Goal: Task Accomplishment & Management: Manage account settings

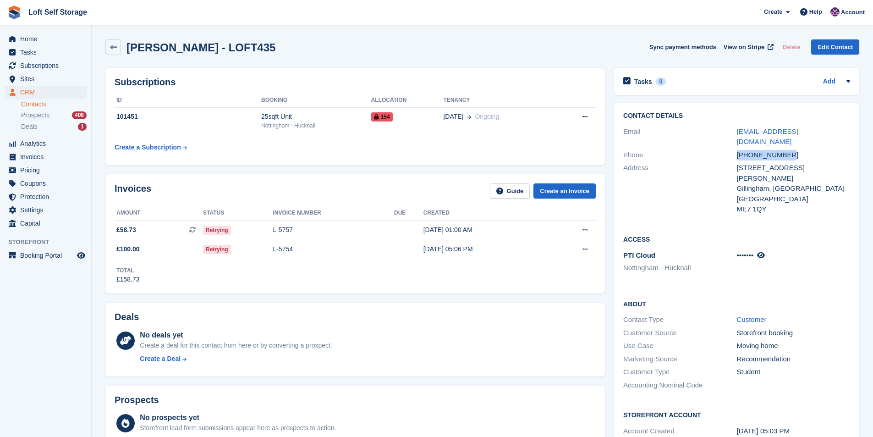
drag, startPoint x: 784, startPoint y: 144, endPoint x: 739, endPoint y: 144, distance: 45.8
click at [739, 150] on div "+447761021003" at bounding box center [793, 155] width 113 height 11
copy div "+447761021003"
drag, startPoint x: 813, startPoint y: 133, endPoint x: 737, endPoint y: 130, distance: 75.7
click at [737, 130] on div "nicnic30011@gmail.com" at bounding box center [793, 136] width 113 height 21
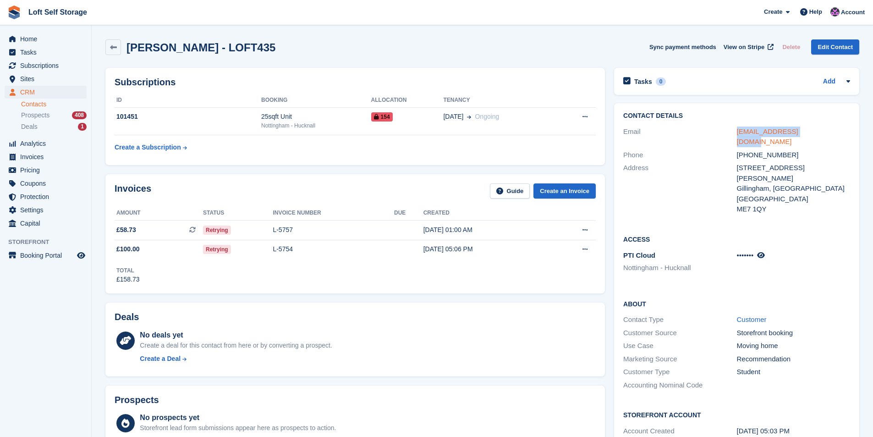
copy link "nicnic30011@gmail.com"
click at [119, 44] on link at bounding box center [113, 47] width 16 height 16
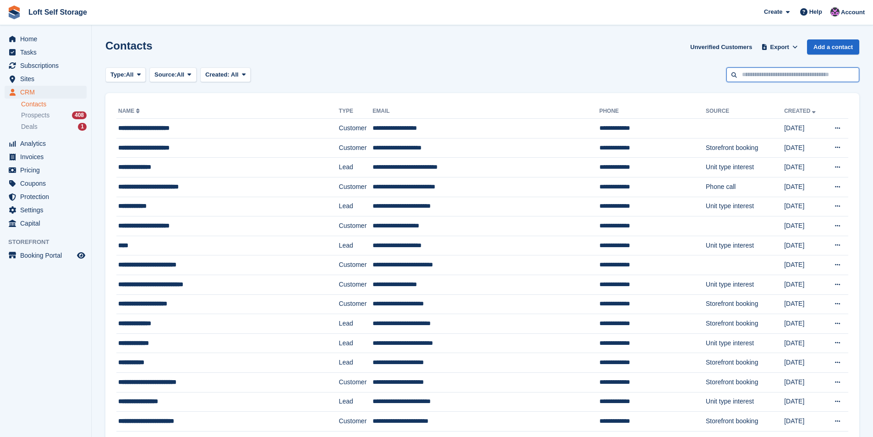
click at [759, 76] on input "text" at bounding box center [792, 74] width 133 height 15
type input "*******"
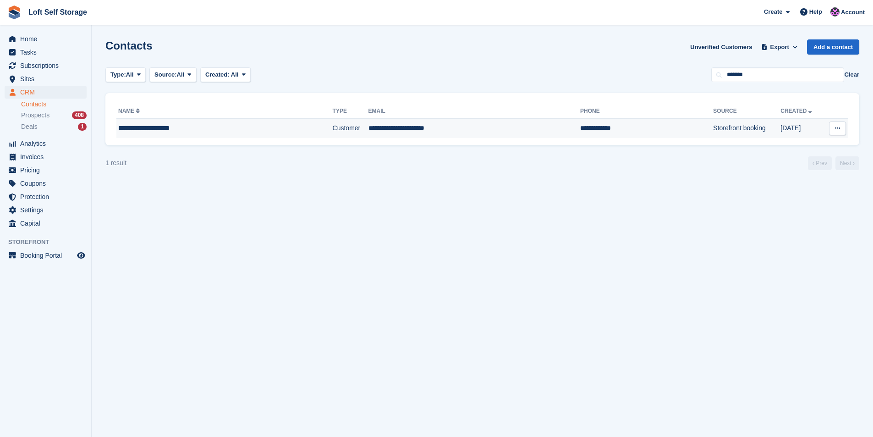
click at [190, 133] on td "**********" at bounding box center [224, 128] width 216 height 19
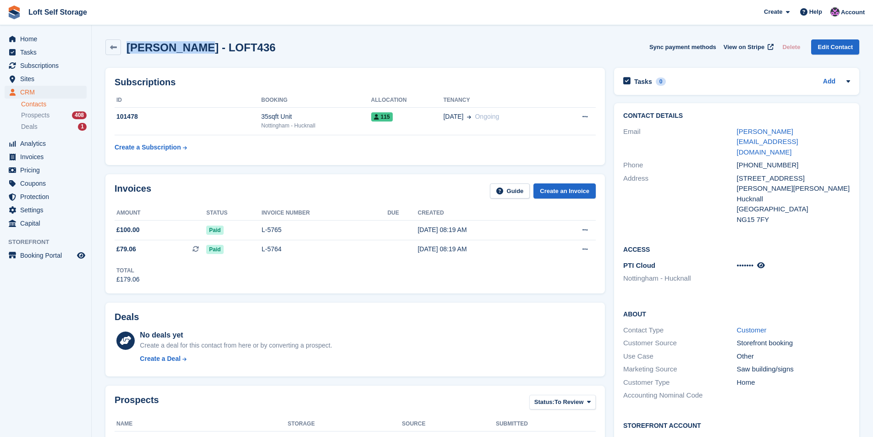
drag, startPoint x: 196, startPoint y: 48, endPoint x: 130, endPoint y: 49, distance: 66.0
click at [130, 49] on h2 "Owen Roberts - LOFT436" at bounding box center [200, 47] width 149 height 12
copy h2 "Owen Roberts"
drag, startPoint x: 781, startPoint y: 159, endPoint x: 740, endPoint y: 160, distance: 41.7
click at [739, 173] on div "3 Turner House, Turner Street" at bounding box center [793, 183] width 113 height 21
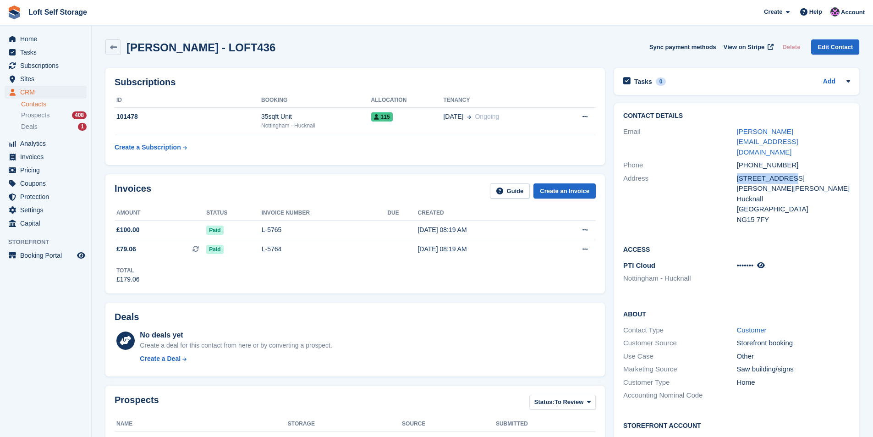
drag, startPoint x: 782, startPoint y: 159, endPoint x: 736, endPoint y: 156, distance: 45.5
click at [737, 173] on div "3 Turner House, Turner Street" at bounding box center [793, 183] width 113 height 21
copy div "3 Turner House"
drag, startPoint x: 785, startPoint y: 143, endPoint x: 738, endPoint y: 143, distance: 47.7
click at [738, 160] on div "+447496328254" at bounding box center [793, 165] width 113 height 11
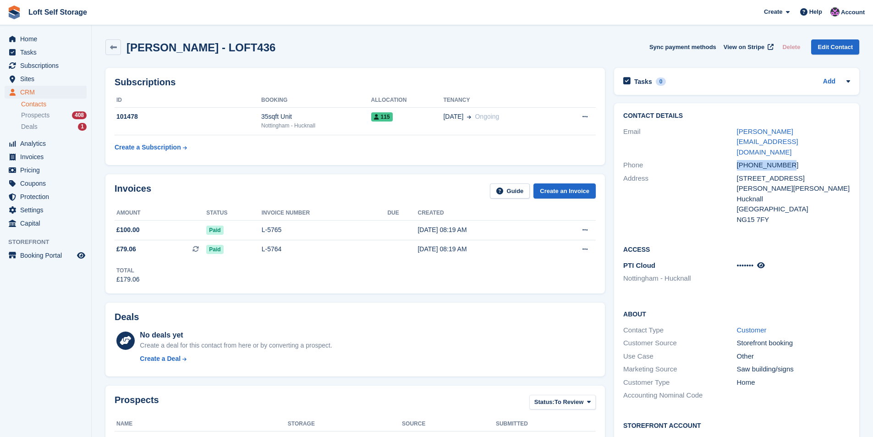
copy div "+447496328254"
drag, startPoint x: 799, startPoint y: 176, endPoint x: 815, endPoint y: 151, distance: 29.9
click at [801, 204] on div "[GEOGRAPHIC_DATA]" at bounding box center [793, 209] width 113 height 11
drag, startPoint x: 816, startPoint y: 132, endPoint x: 737, endPoint y: 134, distance: 78.4
click at [737, 134] on div "o.roberts.slea@gmail.com" at bounding box center [793, 141] width 113 height 31
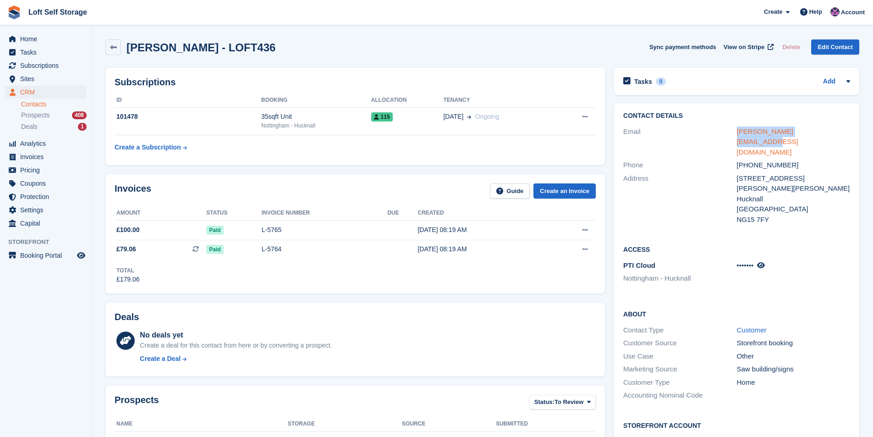
copy link "o.roberts.slea@gmail.com"
click at [109, 50] on link at bounding box center [113, 47] width 16 height 16
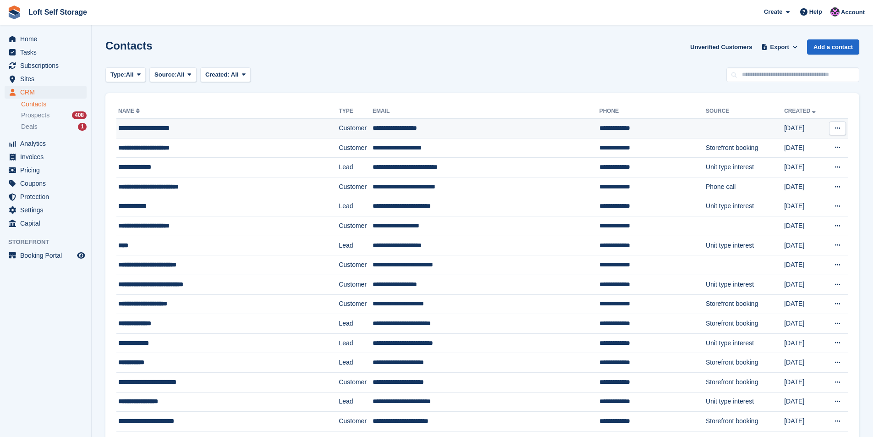
click at [185, 129] on div "**********" at bounding box center [208, 128] width 181 height 10
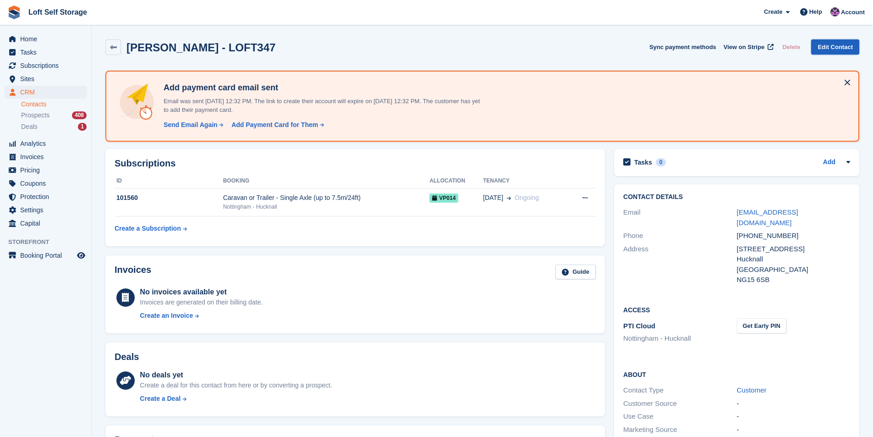
click at [831, 46] on link "Edit Contact" at bounding box center [835, 46] width 48 height 15
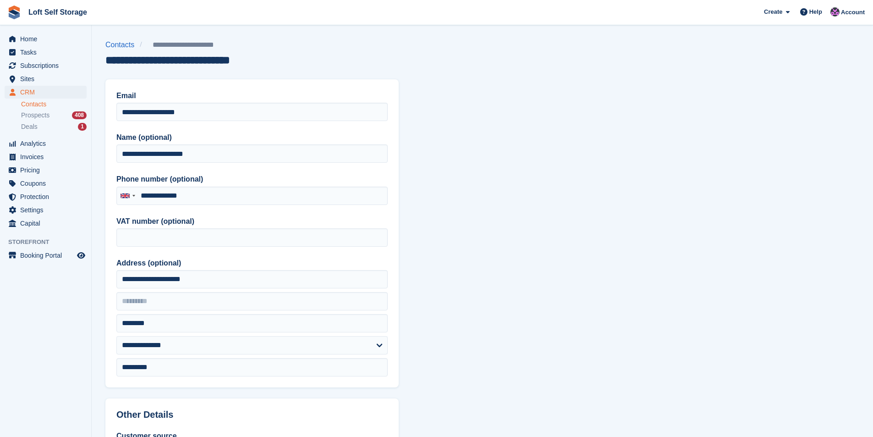
type input "**********"
click at [191, 161] on input "**********" at bounding box center [251, 153] width 271 height 18
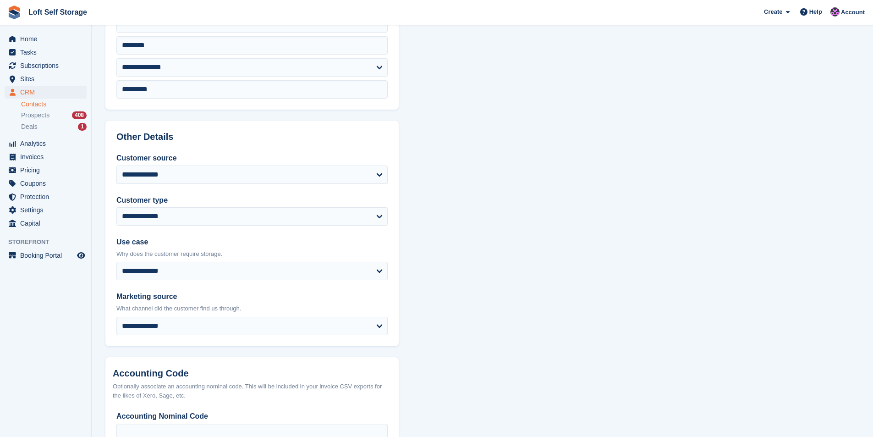
scroll to position [344, 0]
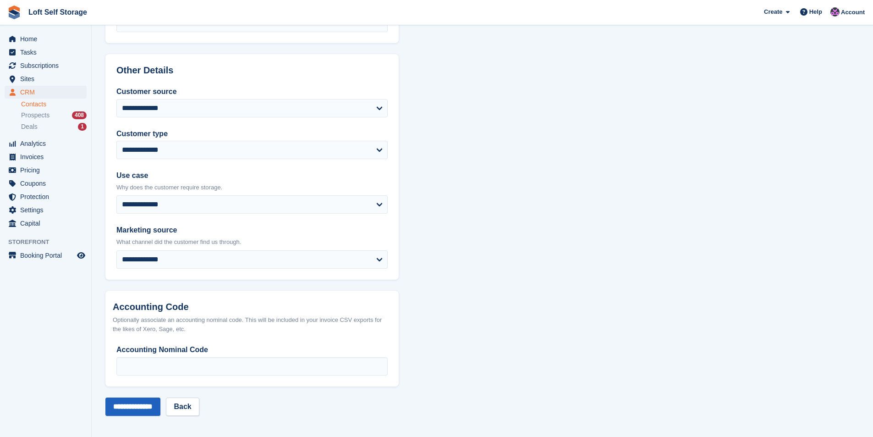
type input "**********"
click at [108, 404] on input "**********" at bounding box center [132, 406] width 55 height 18
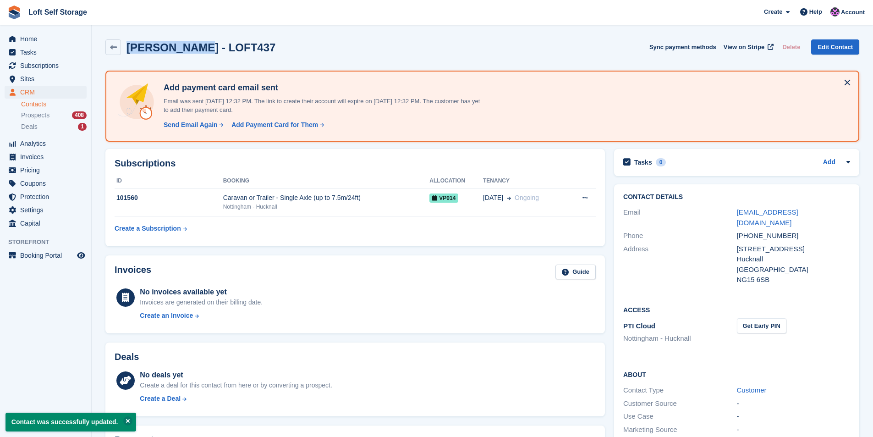
drag, startPoint x: 185, startPoint y: 48, endPoint x: 128, endPoint y: 49, distance: 56.8
click at [128, 49] on h2 "Tracey Starr - LOFT437" at bounding box center [200, 47] width 149 height 12
copy h2 "Tracey Starr"
drag, startPoint x: 802, startPoint y: 238, endPoint x: 737, endPoint y: 236, distance: 65.1
click at [737, 244] on div "96 Christchurch Road" at bounding box center [793, 249] width 113 height 11
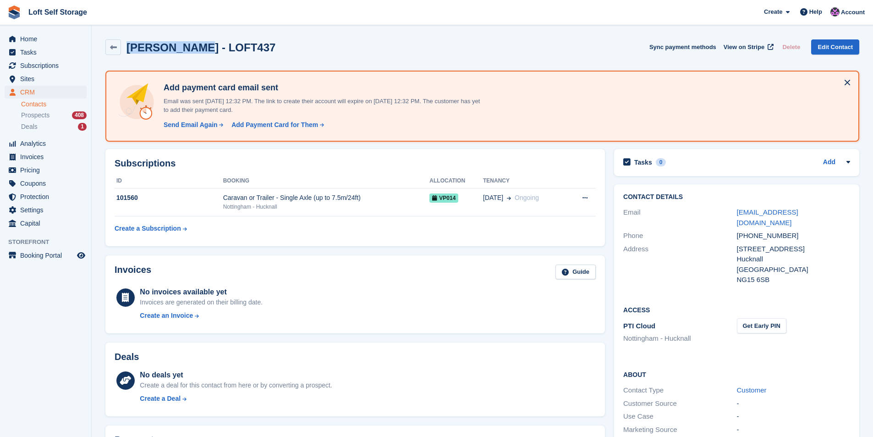
copy div "96 Christchurch Road"
drag, startPoint x: 767, startPoint y: 268, endPoint x: 738, endPoint y: 269, distance: 29.3
click at [738, 274] on div "NG15 6SB" at bounding box center [793, 279] width 113 height 11
copy div "NG15 6SB"
drag, startPoint x: 786, startPoint y: 224, endPoint x: 738, endPoint y: 231, distance: 48.7
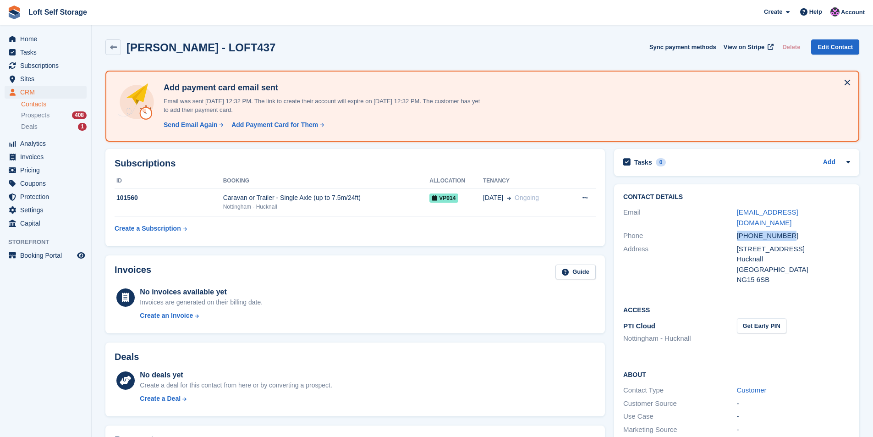
click at [738, 231] on div "Phone +447711893601" at bounding box center [736, 235] width 227 height 13
copy div "+447711893601"
drag, startPoint x: 800, startPoint y: 213, endPoint x: 737, endPoint y: 213, distance: 62.8
click at [737, 213] on div "sstarr@ntlworld.com" at bounding box center [793, 217] width 113 height 21
copy link "sstarr@ntlworld.com"
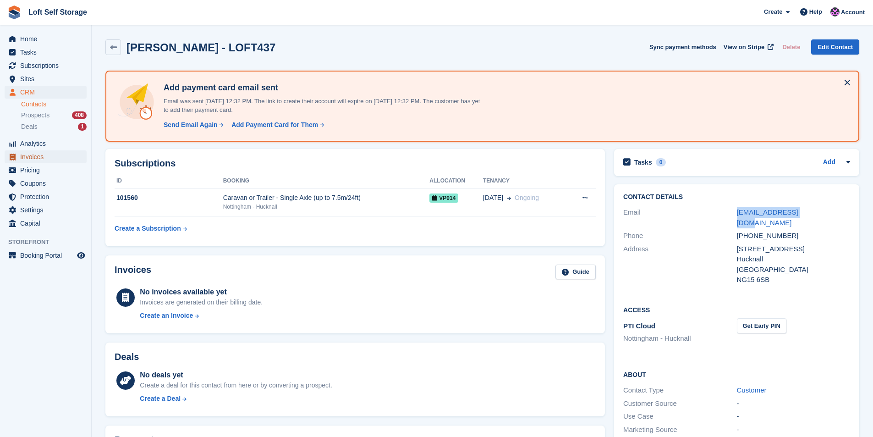
click at [30, 159] on span "Invoices" at bounding box center [47, 156] width 55 height 13
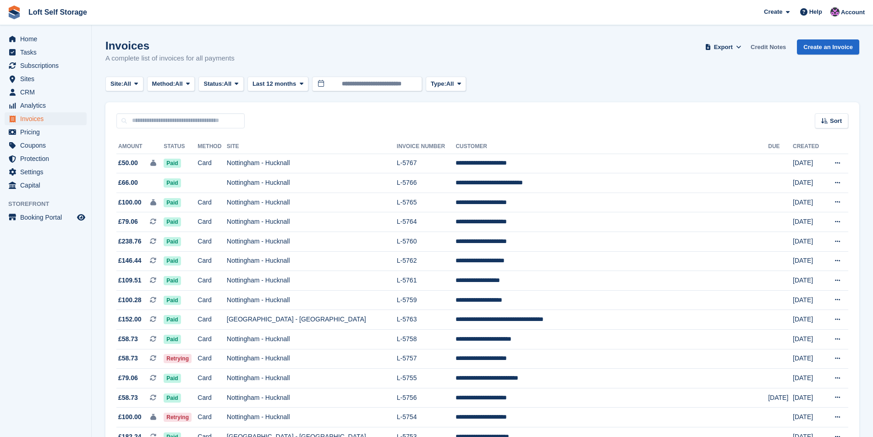
click at [771, 45] on link "Credit Notes" at bounding box center [768, 46] width 43 height 15
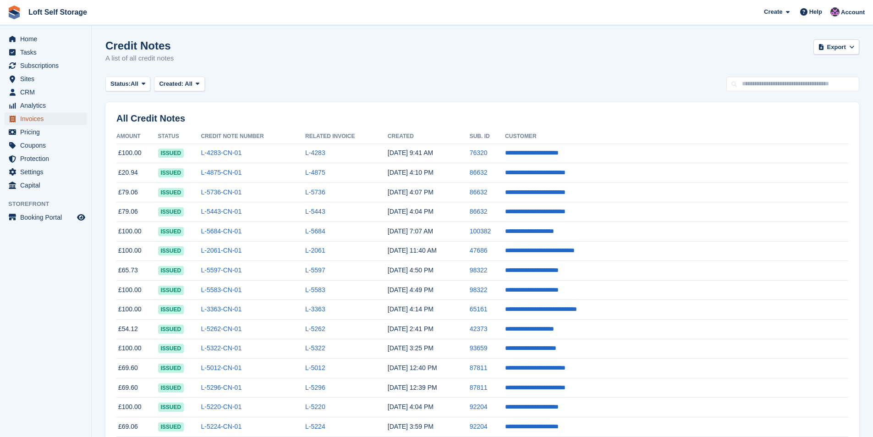
click at [47, 116] on span "Invoices" at bounding box center [47, 118] width 55 height 13
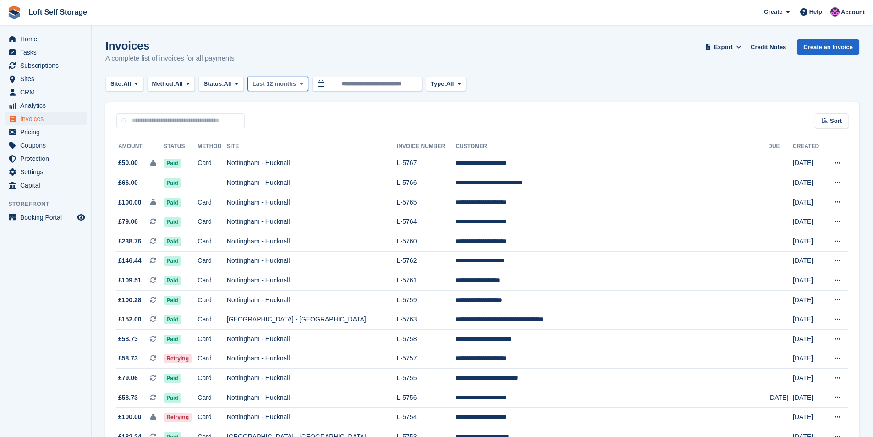
click at [273, 84] on span "Last 12 months" at bounding box center [274, 83] width 44 height 9
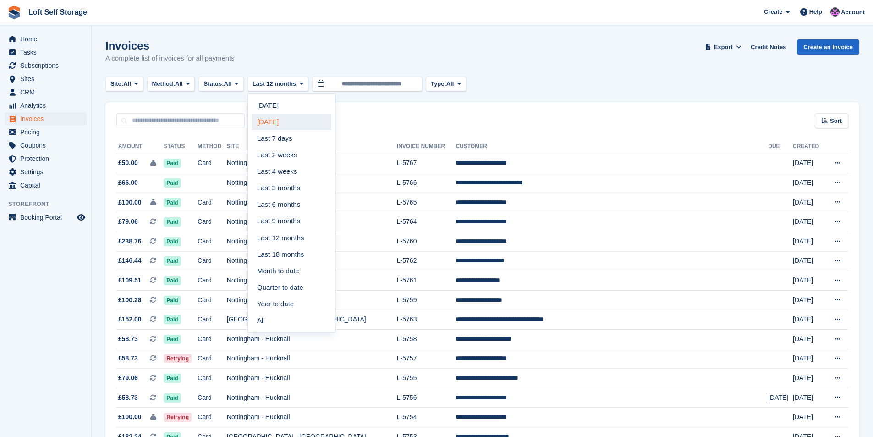
click at [285, 123] on link "Yesterday" at bounding box center [292, 122] width 80 height 16
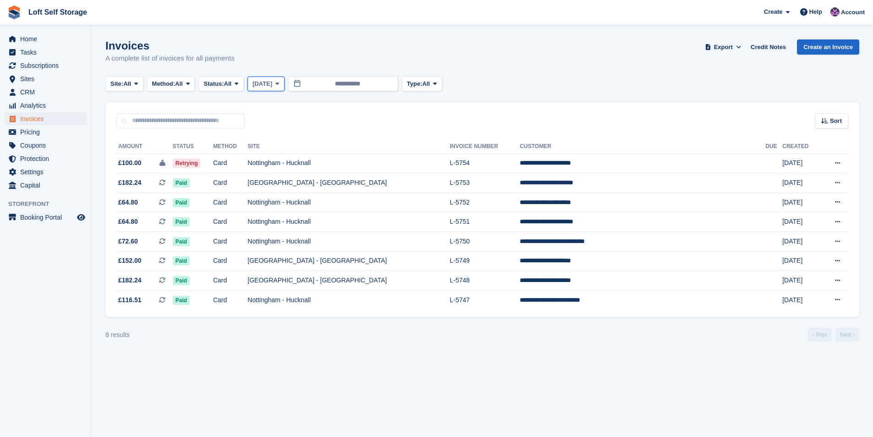
click at [262, 87] on span "Yesterday" at bounding box center [262, 83] width 20 height 9
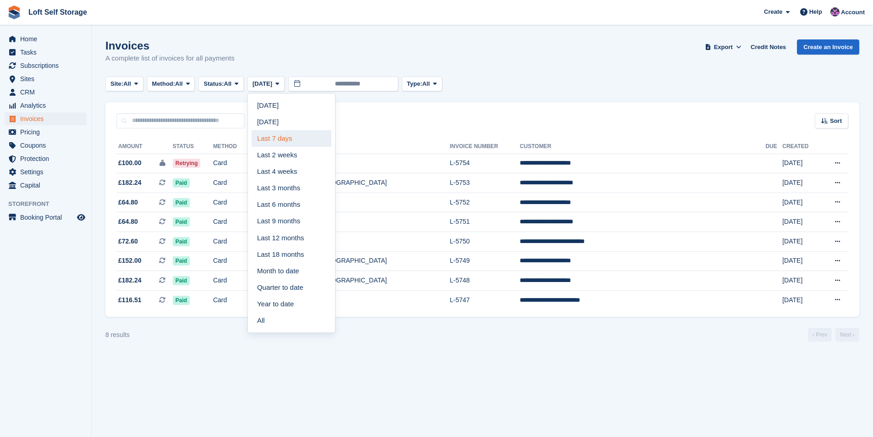
click at [280, 132] on link "Last 7 days" at bounding box center [292, 138] width 80 height 16
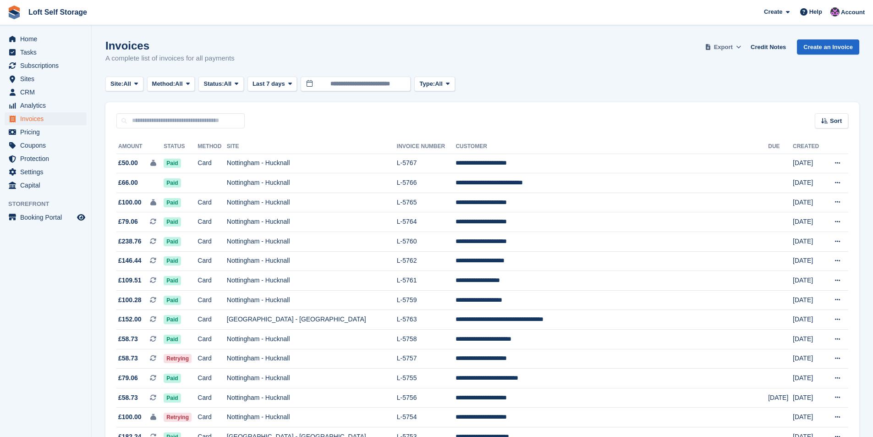
click at [731, 50] on span "Export" at bounding box center [723, 47] width 19 height 9
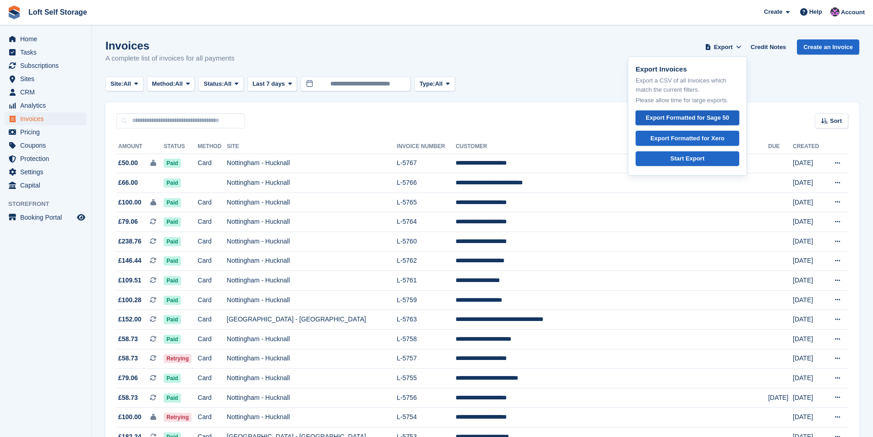
click at [703, 116] on div "Export Formatted for Sage 50" at bounding box center [687, 117] width 83 height 9
click at [547, 72] on div "Invoices A complete list of invoices for all payments Export Export Invoices Ex…" at bounding box center [482, 56] width 754 height 35
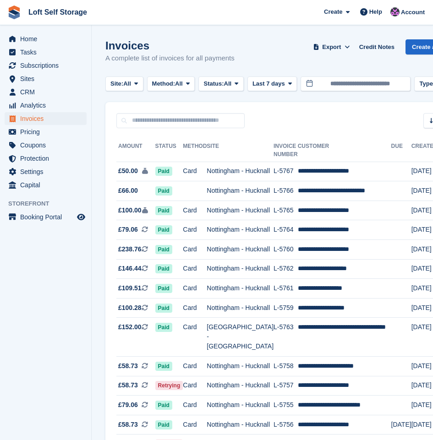
click at [214, 40] on h1 "Invoices" at bounding box center [169, 45] width 129 height 12
click at [368, 40] on link "Credit Notes" at bounding box center [377, 46] width 43 height 15
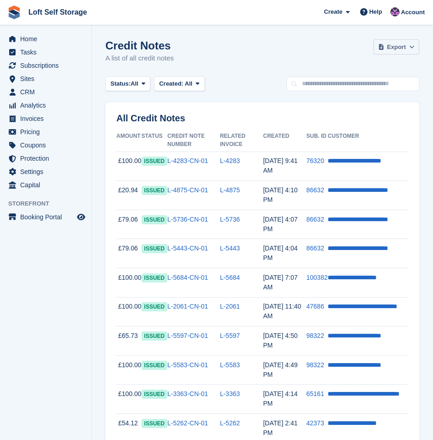
click at [379, 41] on button "Export" at bounding box center [396, 46] width 46 height 15
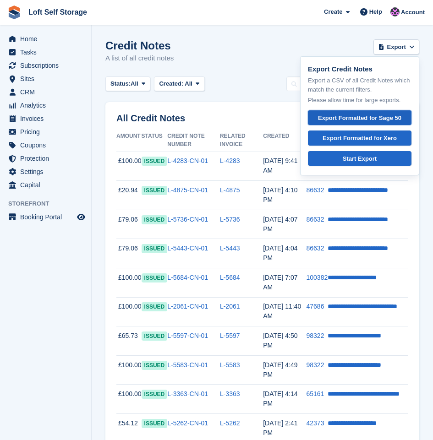
click at [349, 113] on link "Export Formatted for Sage 50" at bounding box center [360, 117] width 104 height 15
click at [237, 91] on div "Status: All All Issued Void Created: All All Last 24 hours Last 7 days Last 2 w…" at bounding box center [262, 84] width 314 height 15
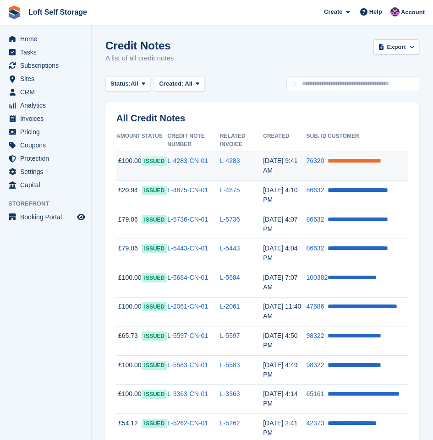
click at [365, 161] on link "**********" at bounding box center [355, 161] width 54 height 6
